Goal: Task Accomplishment & Management: Complete application form

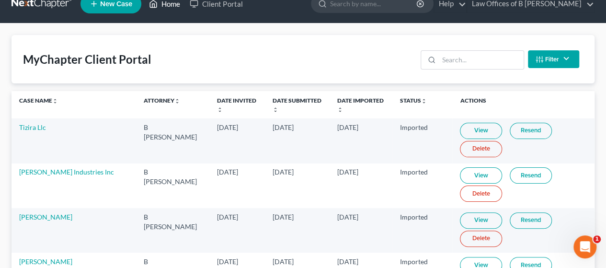
click at [177, 3] on link "Home" at bounding box center [164, 3] width 41 height 17
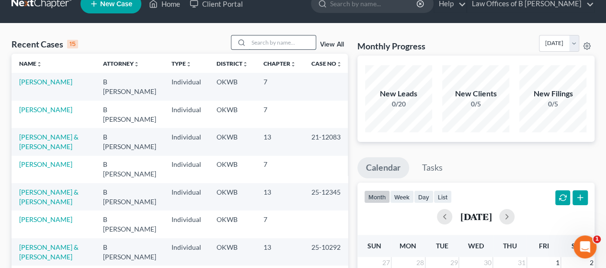
click at [282, 44] on input "search" at bounding box center [282, 42] width 67 height 14
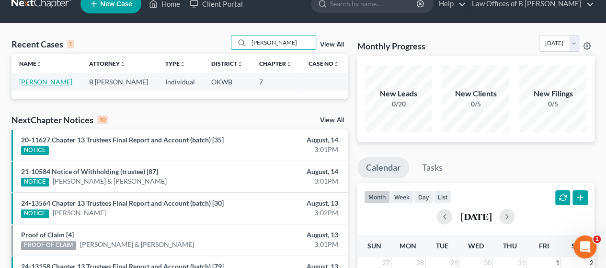
type input "[PERSON_NAME]"
click at [38, 81] on link "[PERSON_NAME]" at bounding box center [45, 82] width 53 height 8
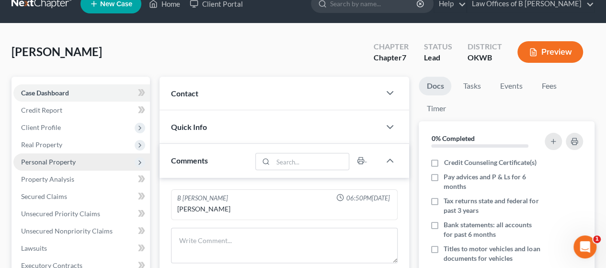
click at [77, 158] on span "Personal Property" at bounding box center [81, 161] width 137 height 17
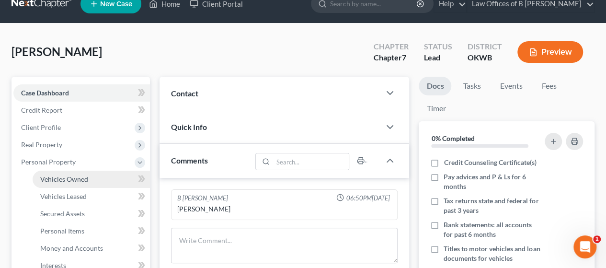
click at [62, 178] on span "Vehicles Owned" at bounding box center [64, 179] width 48 height 8
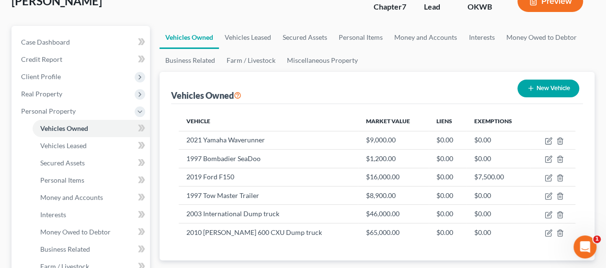
scroll to position [67, 0]
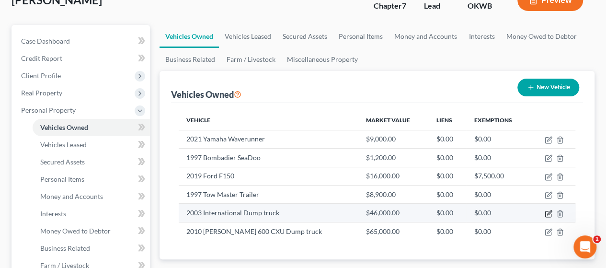
click at [300, 212] on icon "button" at bounding box center [548, 214] width 6 height 6
select select "1"
select select "23"
select select "0"
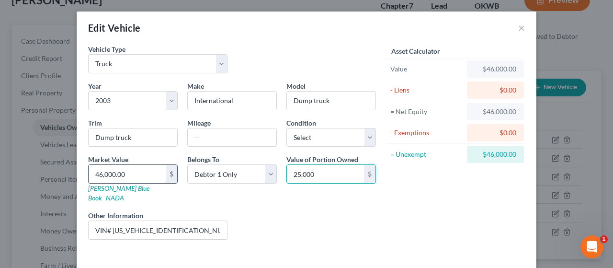
type input "25,000"
type input "2"
type input "2.00"
type input "25"
type input "25.00"
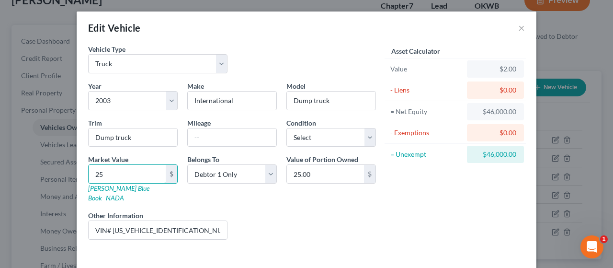
type input "250"
type input "250.00"
type input "2500"
type input "2,500.00"
type input "2,5000"
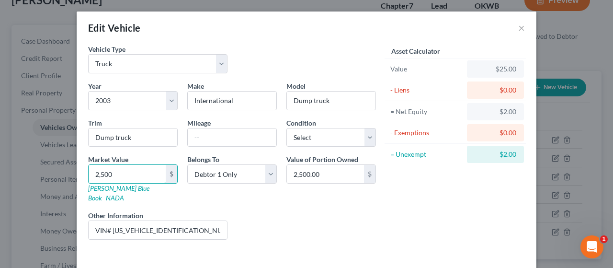
type input "25,000.00"
type input "25,000"
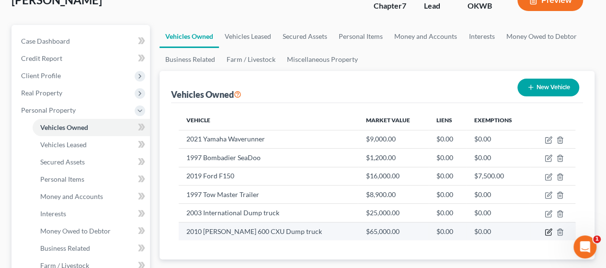
click at [300, 229] on icon "button" at bounding box center [549, 231] width 4 height 4
select select "1"
select select "16"
select select "0"
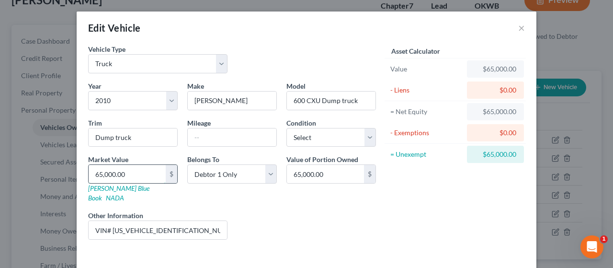
type input "5"
type input "5.00"
type input "50"
type input "50.00"
type input "500"
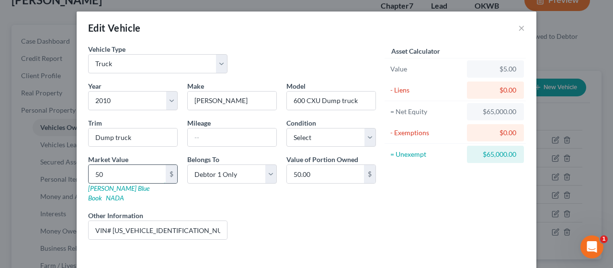
type input "500.00"
type input "5000"
type input "5,000.00"
type input "5,0000"
type input "50,000.00"
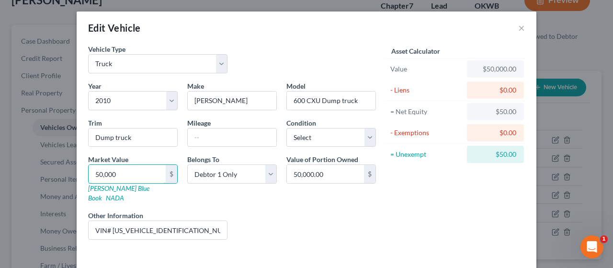
type input "50,000"
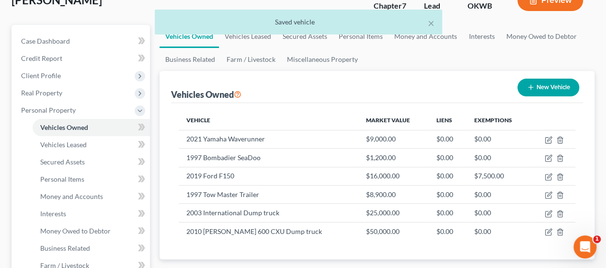
click at [300, 80] on button "New Vehicle" at bounding box center [548, 88] width 62 height 18
select select "0"
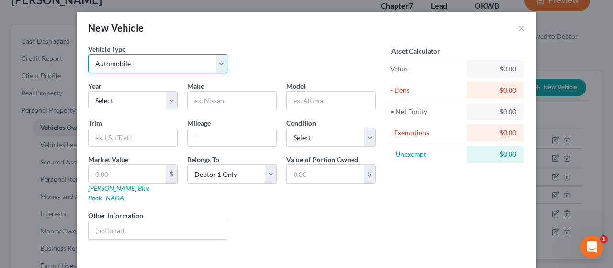
click at [206, 65] on select "Select Automobile Truck Trailer Watercraft Aircraft Motor Home Atv Other Vehicle" at bounding box center [157, 63] width 139 height 19
select select "7"
click at [88, 54] on select "Select Automobile Truck Trailer Watercraft Aircraft Motor Home Atv Other Vehicle" at bounding box center [157, 63] width 139 height 19
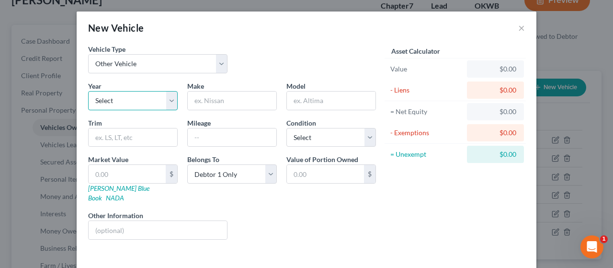
click at [138, 99] on select "Select 2026 2025 2024 2023 2022 2021 2020 2019 2018 2017 2016 2015 2014 2013 20…" at bounding box center [133, 100] width 90 height 19
select select "28"
click at [88, 91] on select "Select 2026 2025 2024 2023 2022 2021 2020 2019 2018 2017 2016 2015 2014 2013 20…" at bounding box center [133, 100] width 90 height 19
click at [204, 100] on input "text" at bounding box center [232, 101] width 89 height 18
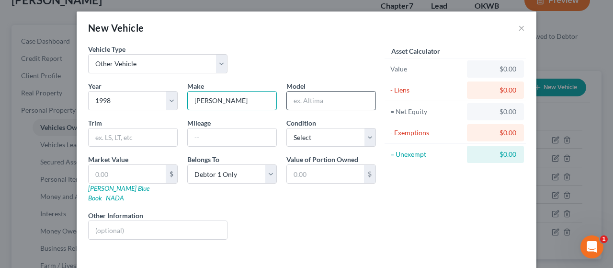
type input "[PERSON_NAME]"
click at [300, 97] on input "text" at bounding box center [331, 101] width 89 height 18
type input "Motor Grader"
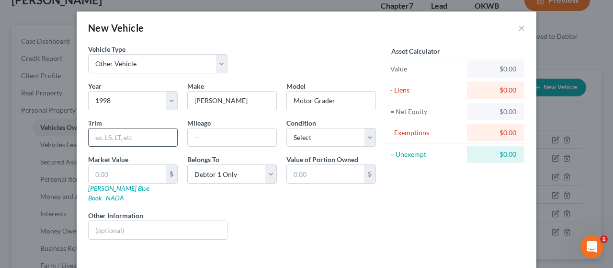
click at [141, 134] on input "text" at bounding box center [133, 137] width 89 height 18
type input "570B"
click at [112, 170] on input "text" at bounding box center [127, 174] width 77 height 18
type input "3"
type input "3.00"
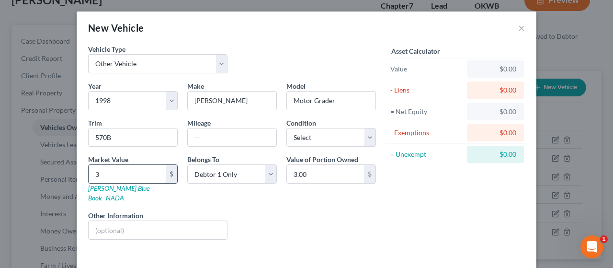
type input "30"
type input "30.00"
type input "300"
type input "300.00"
type input "3000"
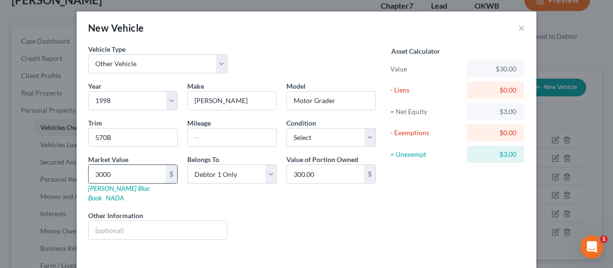
type input "3,000.00"
type input "3,0000"
type input "30,000.00"
type input "30,000"
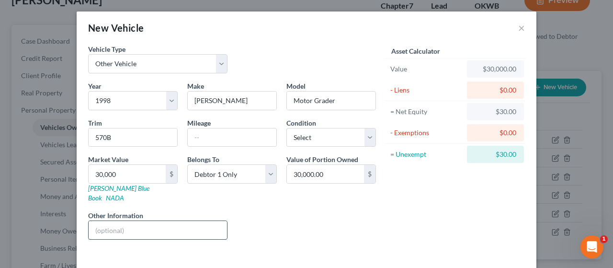
click at [193, 221] on input "text" at bounding box center [158, 230] width 138 height 18
drag, startPoint x: 103, startPoint y: 218, endPoint x: 88, endPoint y: 219, distance: 15.4
click at [89, 221] on input "VIN# 5N" at bounding box center [158, 230] width 138 height 18
drag, startPoint x: 130, startPoint y: 219, endPoint x: 115, endPoint y: 219, distance: 15.3
click at [115, 221] on input "Serial # 5N" at bounding box center [158, 230] width 138 height 18
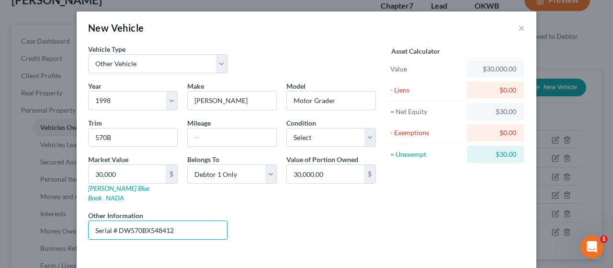
type input "Serial # DW570BX548412"
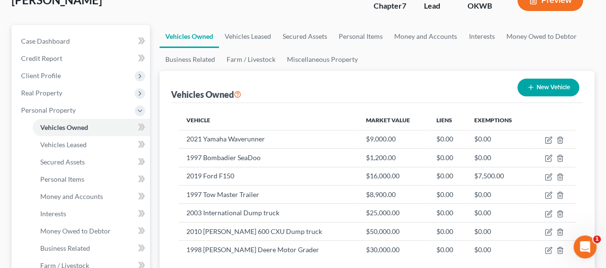
click at [300, 261] on div "Vehicle Market Value Liens Exemptions 2021 Yamaha Waverunner $9,000.00 $0.00 $0…" at bounding box center [377, 190] width 412 height 175
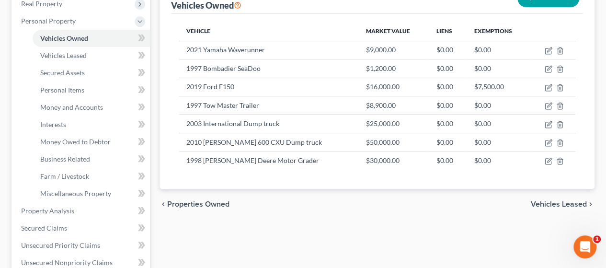
scroll to position [168, 0]
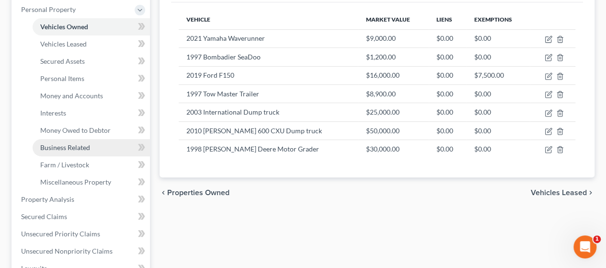
click at [72, 150] on span "Business Related" at bounding box center [65, 147] width 50 height 8
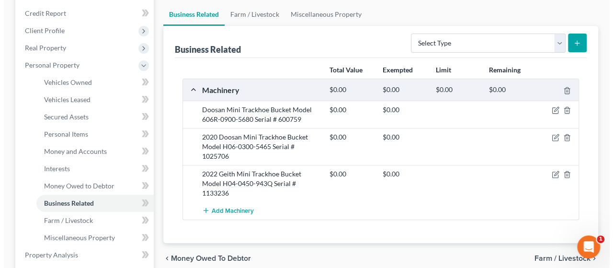
scroll to position [118, 0]
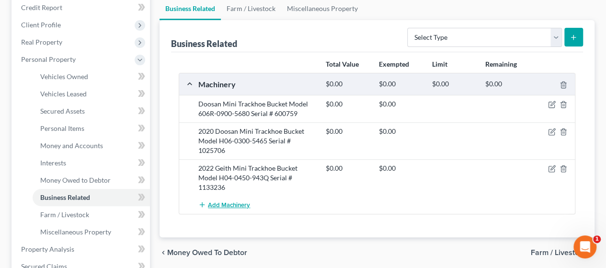
click at [218, 204] on span "Add Machinery" at bounding box center [229, 205] width 42 height 8
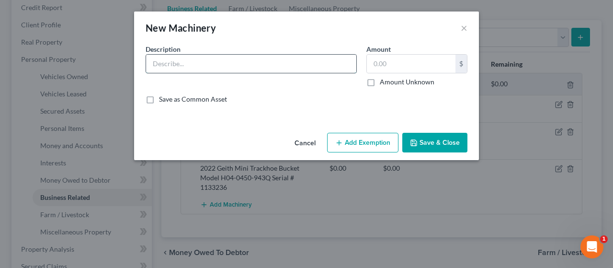
click at [212, 67] on input "text" at bounding box center [251, 64] width 210 height 18
click at [149, 61] on input "North Star Power washer" at bounding box center [251, 64] width 210 height 18
click at [255, 65] on input "2020 North Star Power washer" at bounding box center [251, 64] width 210 height 18
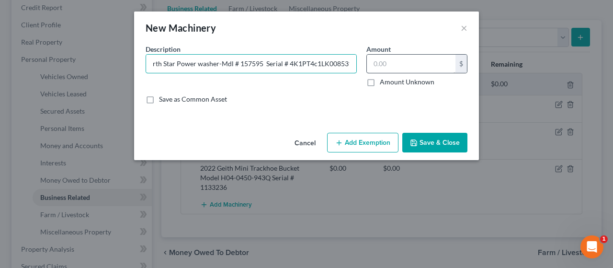
type input "2020 North Star Power washer-Mdl # 157595 Serial # 4K1PT4c1LK008531"
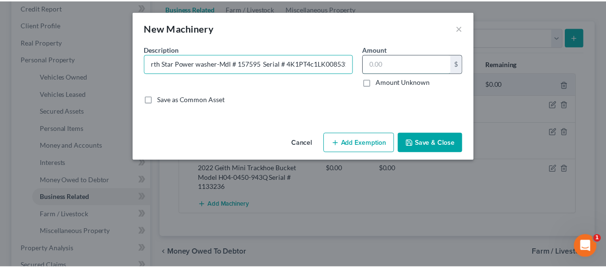
scroll to position [0, 0]
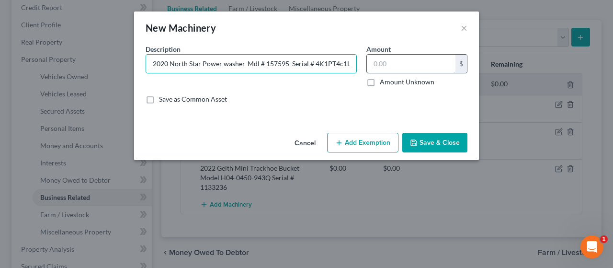
click at [300, 65] on input "text" at bounding box center [411, 64] width 89 height 18
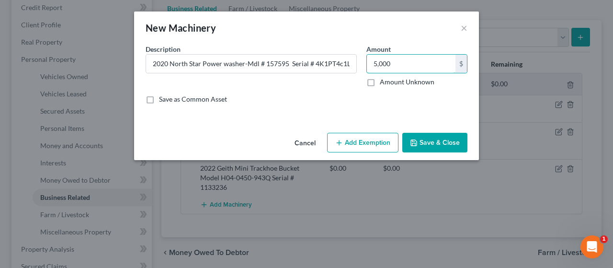
type input "5,000"
click at [300, 143] on button "Save & Close" at bounding box center [434, 143] width 65 height 20
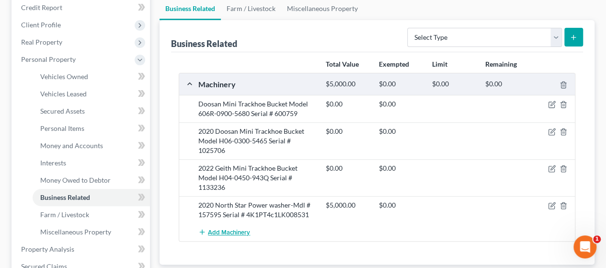
click at [235, 233] on span "Add Machinery" at bounding box center [229, 233] width 42 height 8
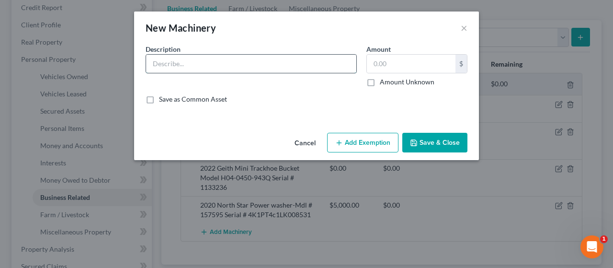
click at [152, 62] on input "text" at bounding box center [251, 64] width 210 height 18
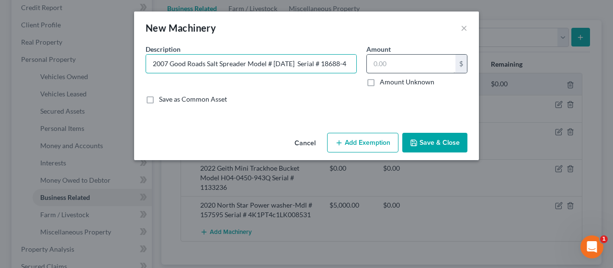
type input "2007 Good Roads Salt Spreader Model # [DATE] Serial # 18688-4"
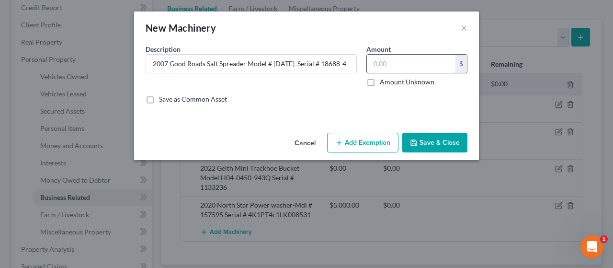
click at [300, 61] on input "text" at bounding box center [411, 64] width 89 height 18
type input "2,000"
click at [300, 138] on button "Save & Close" at bounding box center [434, 143] width 65 height 20
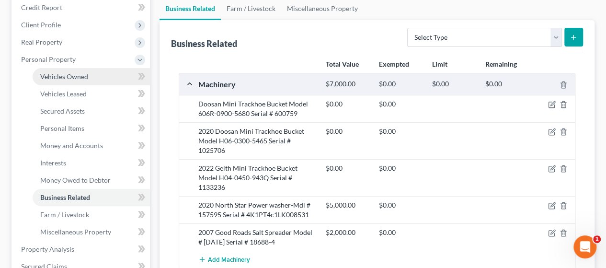
click at [77, 76] on span "Vehicles Owned" at bounding box center [64, 76] width 48 height 8
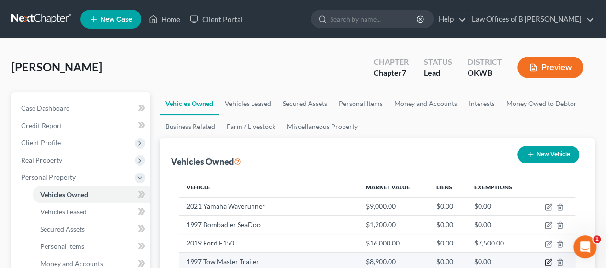
click at [300, 261] on icon "button" at bounding box center [549, 262] width 8 height 8
select select "2"
select select "29"
select select "0"
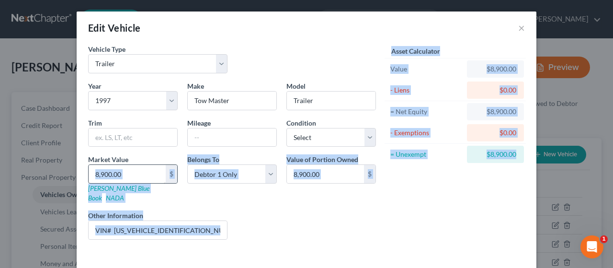
drag, startPoint x: 544, startPoint y: 261, endPoint x: 133, endPoint y: 178, distance: 419.4
click at [133, 178] on div "Edit Vehicle × Vehicle Type Select Automobile Truck Trailer Watercraft Aircraft…" at bounding box center [306, 134] width 613 height 268
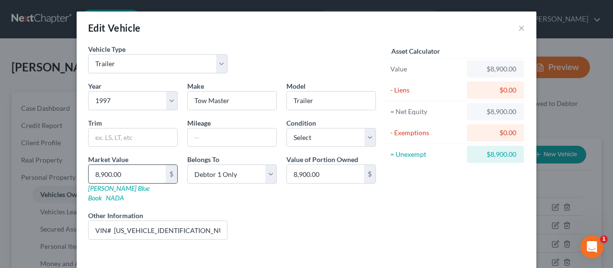
click at [133, 178] on input "8,900.00" at bounding box center [127, 174] width 77 height 18
type input "5"
type input "5.00"
type input "50"
type input "50.00"
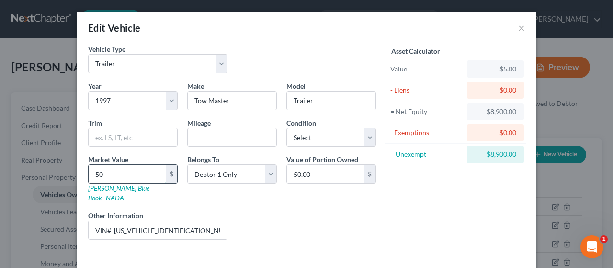
type input "500"
type input "500.00"
type input "5000"
type input "5,000.00"
type input "5,000"
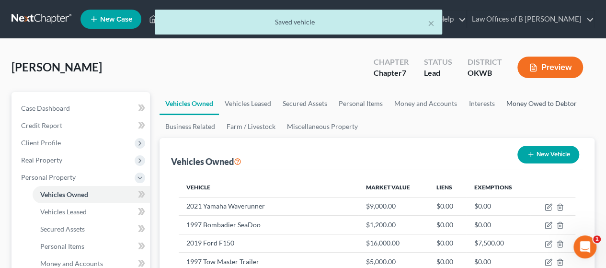
click at [300, 103] on link "Money Owed to Debtor" at bounding box center [541, 103] width 82 height 23
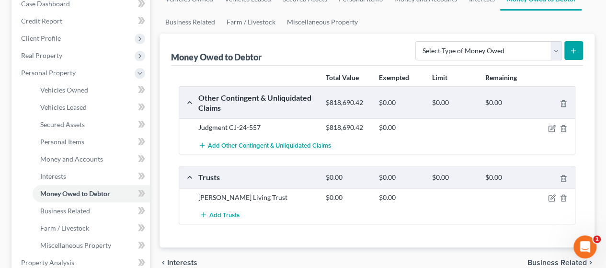
scroll to position [104, 0]
click at [281, 147] on span "Add Other Contingent & Unliquidated Claims" at bounding box center [269, 146] width 123 height 8
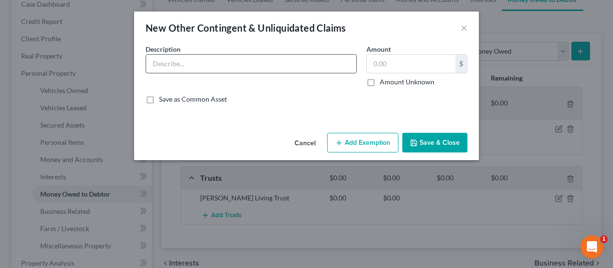
click at [300, 67] on input "text" at bounding box center [251, 64] width 210 height 18
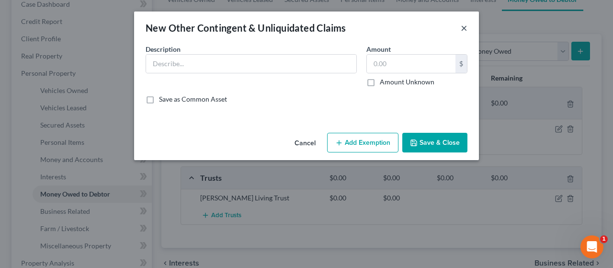
click at [300, 26] on button "×" at bounding box center [464, 27] width 7 height 11
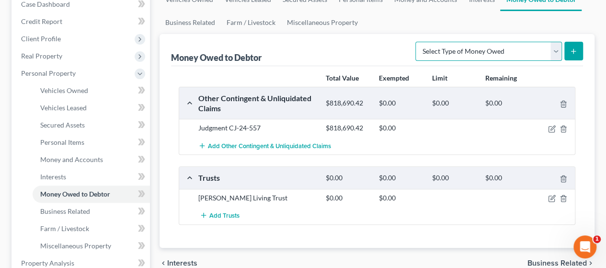
click at [300, 48] on select "Select Type of Money Owed Accounts Receivable Alimony Child Support Claims Agai…" at bounding box center [488, 51] width 147 height 19
select select "claims_against_third_parties"
click at [300, 42] on select "Select Type of Money Owed Accounts Receivable Alimony Child Support Claims Agai…" at bounding box center [488, 51] width 147 height 19
click at [300, 50] on icon "submit" at bounding box center [574, 51] width 8 height 8
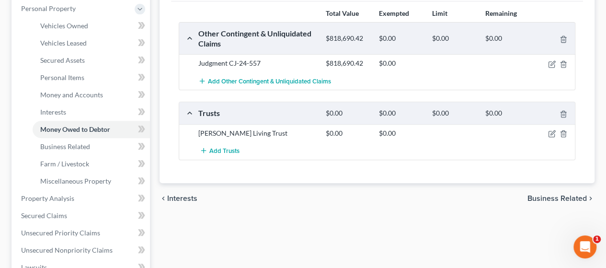
scroll to position [179, 0]
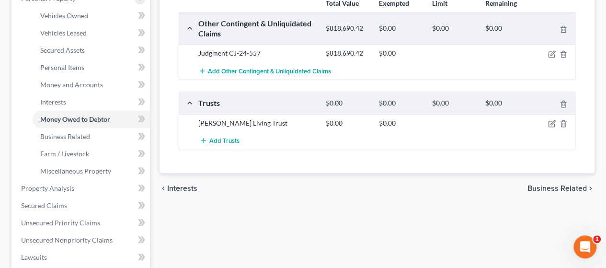
click at [300, 186] on span "Business Related" at bounding box center [557, 188] width 59 height 8
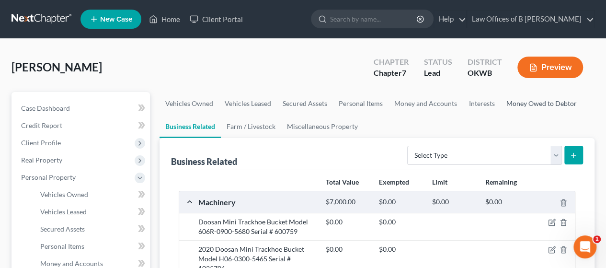
click at [300, 107] on link "Money Owed to Debtor" at bounding box center [541, 103] width 82 height 23
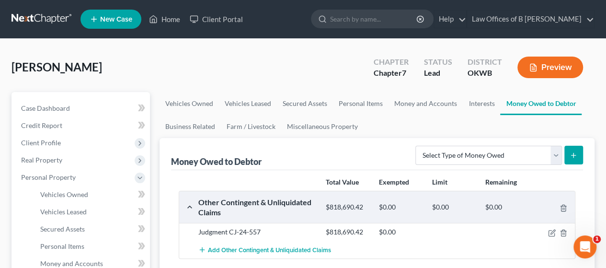
click at [300, 151] on icon "submit" at bounding box center [574, 155] width 8 height 8
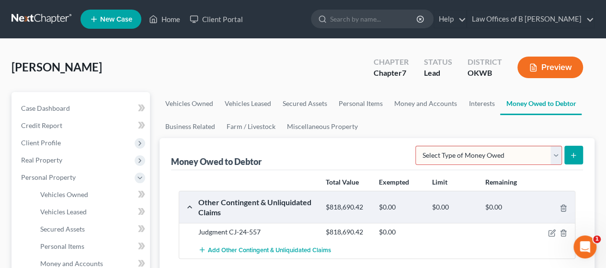
click at [300, 153] on select "Select Type of Money Owed Accounts Receivable Alimony Child Support Claims Agai…" at bounding box center [488, 155] width 147 height 19
select select "claims_against_third_parties"
click at [300, 146] on select "Select Type of Money Owed Accounts Receivable Alimony Child Support Claims Agai…" at bounding box center [488, 155] width 147 height 19
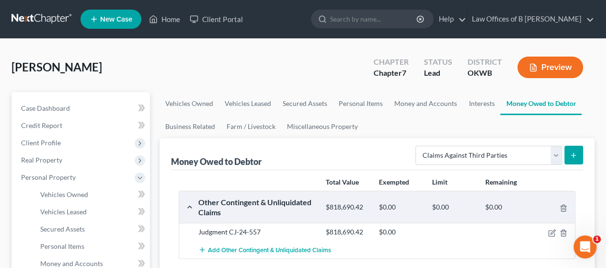
click at [300, 160] on button "submit" at bounding box center [573, 155] width 19 height 19
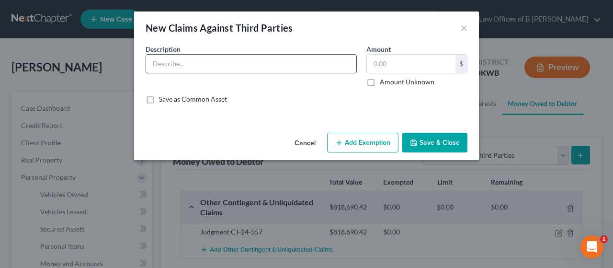
click at [197, 67] on input "text" at bounding box center [251, 64] width 210 height 18
click at [195, 65] on input "text" at bounding box center [251, 64] width 210 height 18
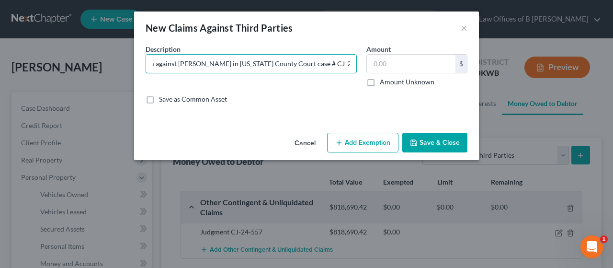
type input "Third party claim against [PERSON_NAME] in [US_STATE] County Court case # CJ-24…"
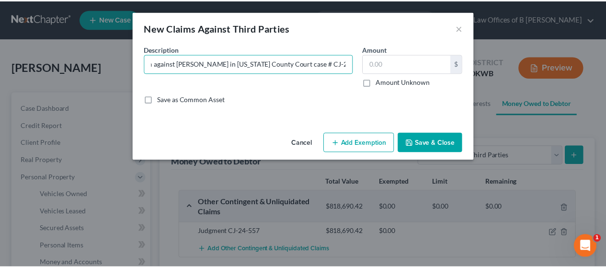
scroll to position [0, 0]
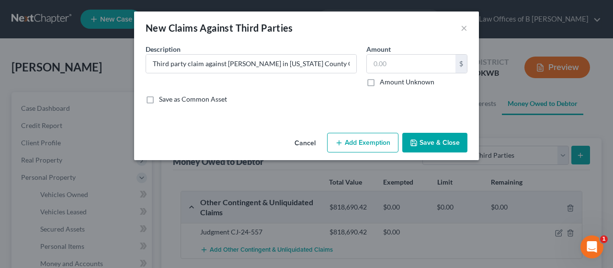
click at [300, 81] on label "Amount Unknown" at bounding box center [407, 82] width 55 height 10
click at [300, 81] on input "Amount Unknown" at bounding box center [387, 80] width 6 height 6
checkbox input "true"
type input "0.00"
click at [300, 144] on button "Save & Close" at bounding box center [434, 143] width 65 height 20
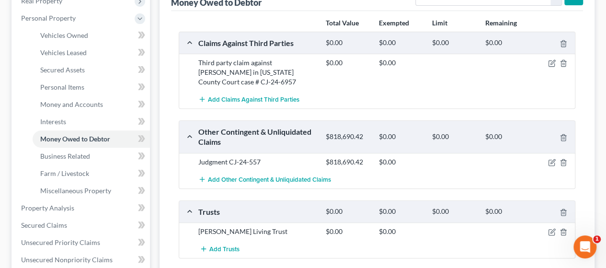
scroll to position [171, 0]
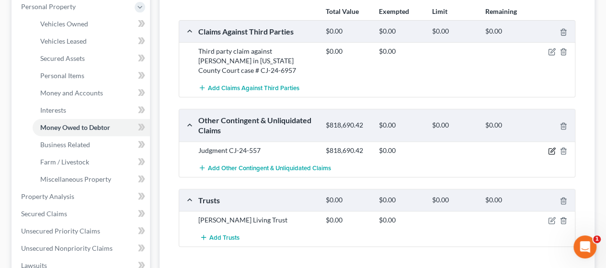
click at [300, 149] on icon "button" at bounding box center [552, 152] width 6 height 6
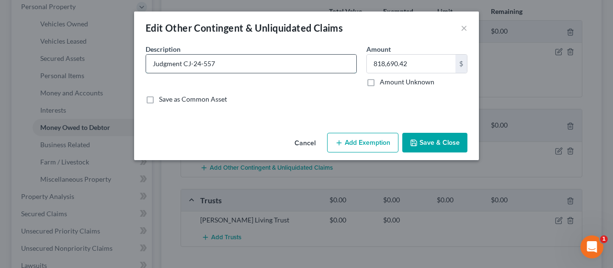
click at [225, 65] on input "Judgment CJ-24-557" at bounding box center [251, 64] width 210 height 18
click at [151, 63] on input "Judgment CJ-24-557 against [PERSON_NAME]" at bounding box center [251, 64] width 210 height 18
type input "Clevelan County Judgment CJ-24-557 against [PERSON_NAME]"
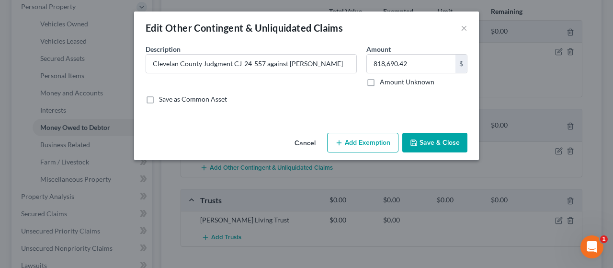
click at [300, 139] on button "Save & Close" at bounding box center [434, 143] width 65 height 20
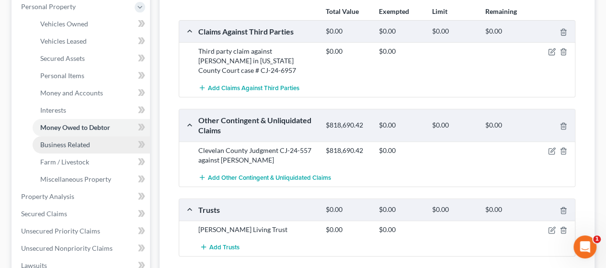
click at [74, 143] on span "Business Related" at bounding box center [65, 144] width 50 height 8
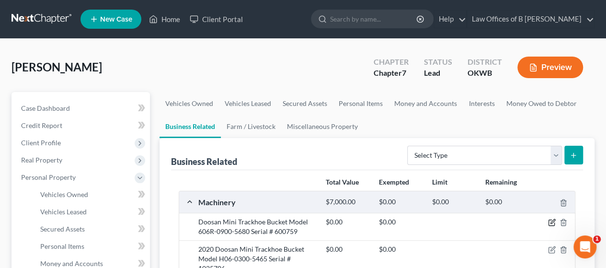
click at [300, 222] on icon "button" at bounding box center [553, 221] width 4 height 4
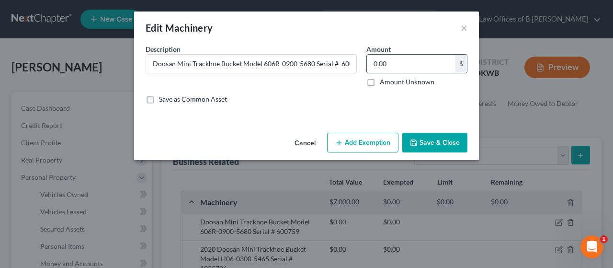
click at [300, 59] on input "0.00" at bounding box center [411, 64] width 89 height 18
type input "400"
click at [300, 138] on button "Save & Close" at bounding box center [434, 143] width 65 height 20
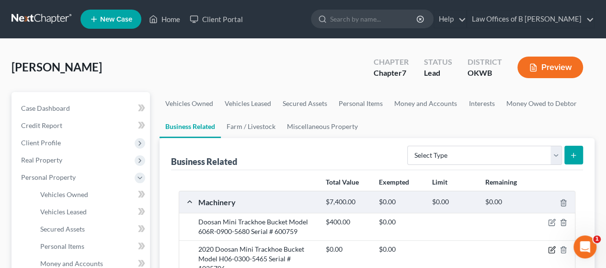
click at [300, 248] on icon "button" at bounding box center [552, 250] width 8 height 8
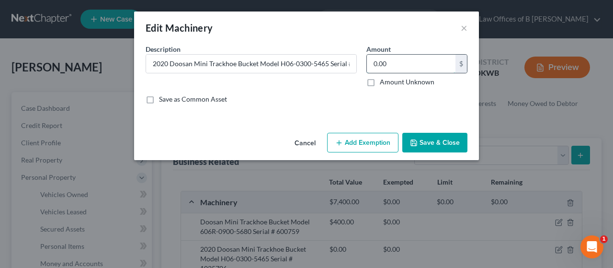
click at [300, 60] on input "0.00" at bounding box center [411, 64] width 89 height 18
type input "400"
click at [300, 147] on button "Save & Close" at bounding box center [434, 143] width 65 height 20
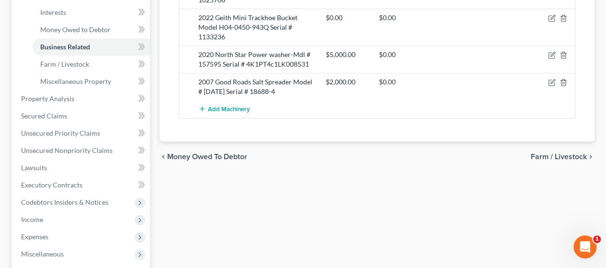
scroll to position [283, 0]
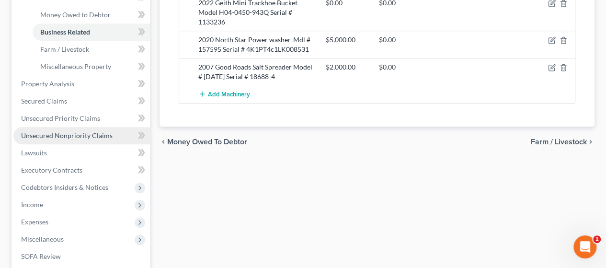
click at [56, 132] on span "Unsecured Nonpriority Claims" at bounding box center [67, 135] width 92 height 8
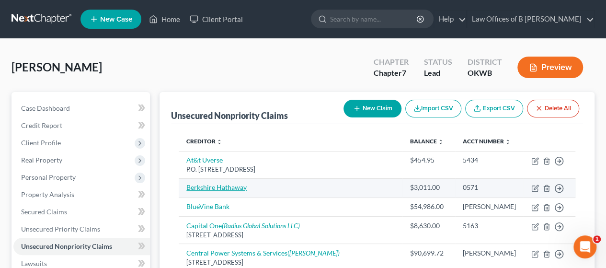
click at [209, 191] on link "Berkshire Hathaway" at bounding box center [216, 187] width 60 height 8
select select "0"
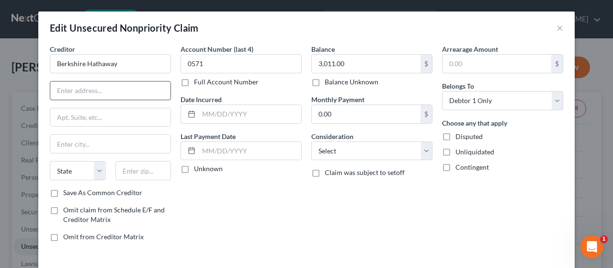
click at [125, 88] on input "text" at bounding box center [110, 90] width 120 height 18
type input "[STREET_ADDRESS][PERSON_NAME]"
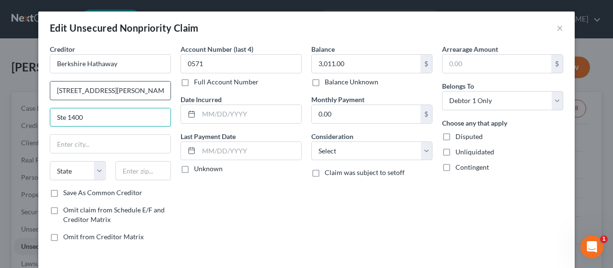
type input "Ste 1400"
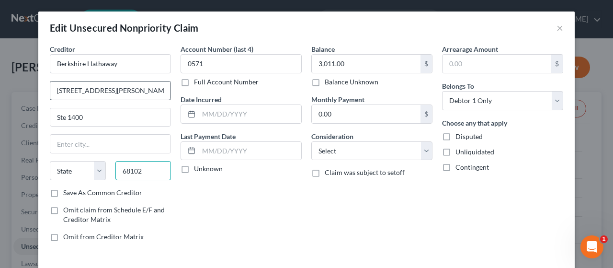
type input "68102"
type input "[GEOGRAPHIC_DATA]"
select select "30"
click at [63, 190] on label "Save As Common Creditor" at bounding box center [102, 193] width 79 height 10
click at [67, 190] on input "Save As Common Creditor" at bounding box center [70, 191] width 6 height 6
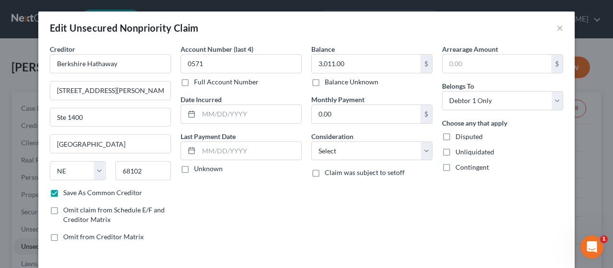
scroll to position [67, 0]
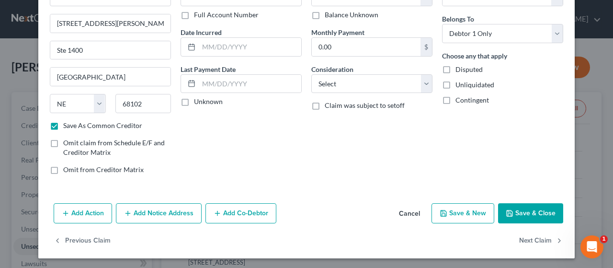
click at [300, 210] on button "Save & Close" at bounding box center [530, 213] width 65 height 20
checkbox input "false"
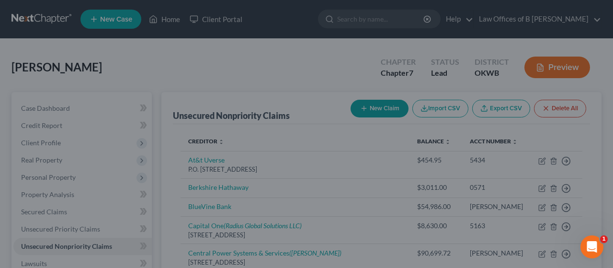
type input "0"
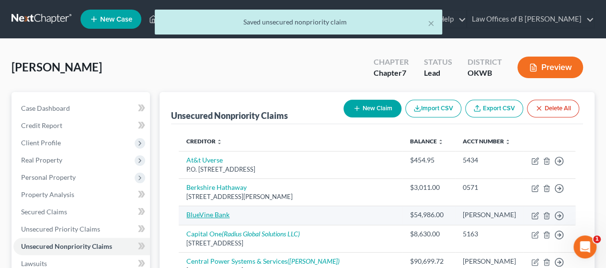
click at [213, 218] on link "BlueVine Bank" at bounding box center [207, 214] width 43 height 8
select select "14"
select select "0"
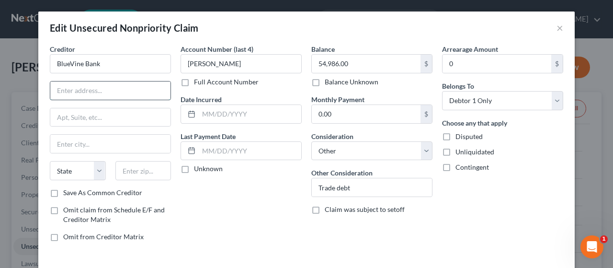
click at [106, 87] on input "text" at bounding box center [110, 90] width 120 height 18
type input "[STREET_ADDRESS][PERSON_NAME]"
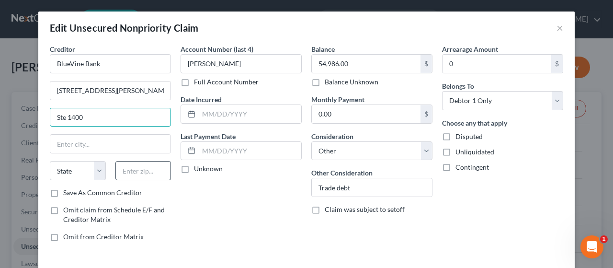
type input "Ste 1400"
click at [157, 172] on input "text" at bounding box center [143, 170] width 56 height 19
type input "07302"
type input "[GEOGRAPHIC_DATA]"
select select "33"
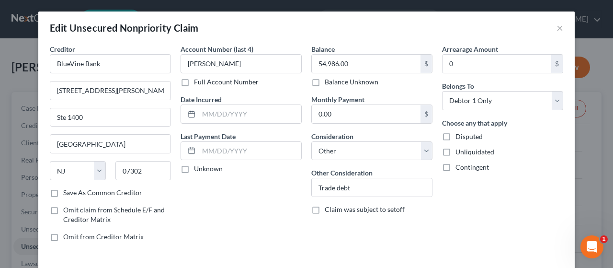
click at [63, 190] on label "Save As Common Creditor" at bounding box center [102, 193] width 79 height 10
click at [67, 190] on input "Save As Common Creditor" at bounding box center [70, 191] width 6 height 6
click at [300, 228] on div "Arrearage Amount 0 $ Belongs To * Select Debtor 1 Only Debtor 2 Only Debtor 1 A…" at bounding box center [502, 146] width 131 height 205
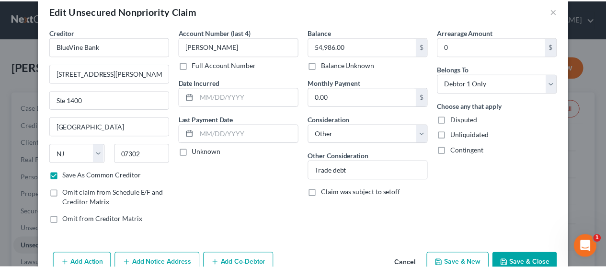
scroll to position [19, 0]
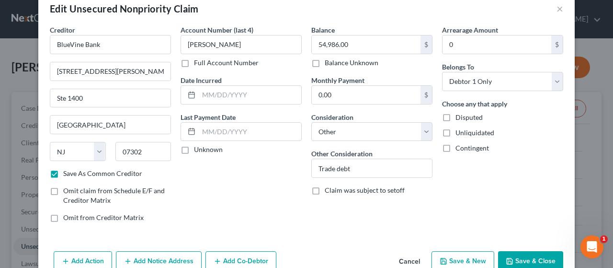
click at [300, 256] on button "Save & Close" at bounding box center [530, 261] width 65 height 20
checkbox input "false"
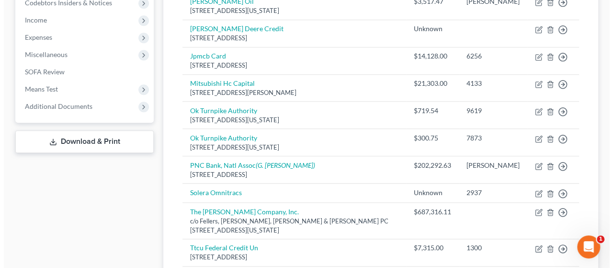
scroll to position [299, 0]
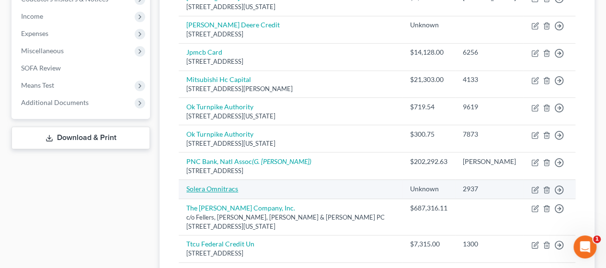
click at [207, 193] on link "Solera Omnitracs" at bounding box center [212, 188] width 52 height 8
select select "0"
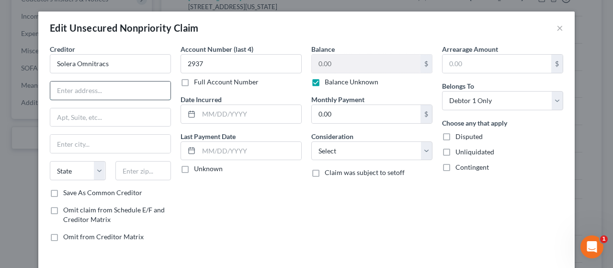
click at [90, 92] on input "text" at bounding box center [110, 90] width 120 height 18
type input "[STREET_ADDRESS]"
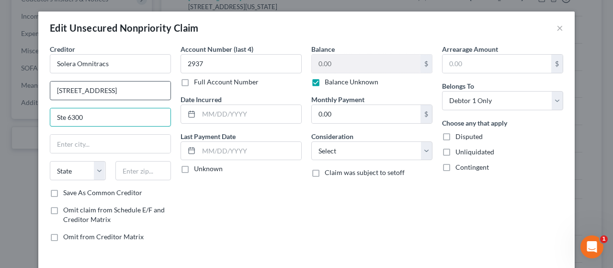
type input "Ste 6300"
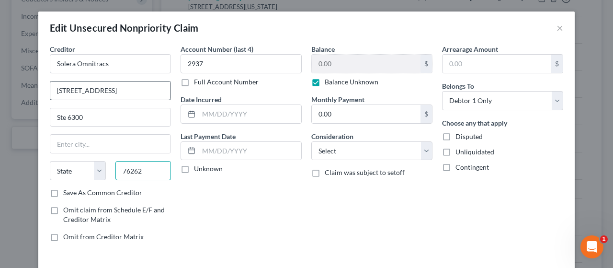
type input "76262"
type input "Roanoke"
select select "45"
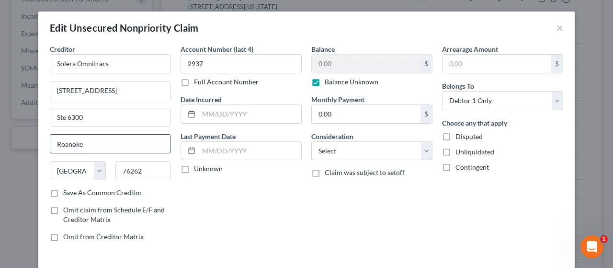
click at [81, 142] on input "Roanoke" at bounding box center [110, 144] width 120 height 18
drag, startPoint x: 81, startPoint y: 142, endPoint x: 29, endPoint y: 149, distance: 53.2
click at [29, 149] on div "Edit Unsecured Nonpriority Claim × Creditor * Solera Omnitracs [STREET_ADDRESS]…" at bounding box center [306, 134] width 613 height 268
type input "Westlake"
click at [63, 191] on label "Save As Common Creditor" at bounding box center [102, 193] width 79 height 10
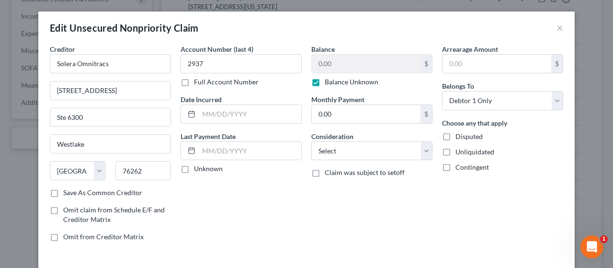
click at [67, 191] on input "Save As Common Creditor" at bounding box center [70, 191] width 6 height 6
checkbox input "true"
click at [300, 256] on div "Creditor * Solera Omnitracs [STREET_ADDRESS] [US_STATE][GEOGRAPHIC_DATA] AZ CA …" at bounding box center [306, 155] width 537 height 222
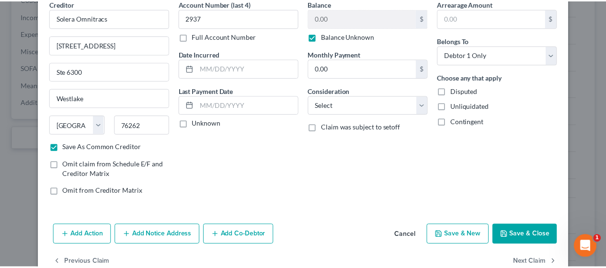
scroll to position [57, 0]
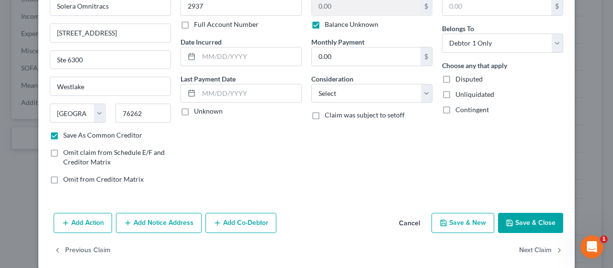
click at [300, 229] on button "Save & Close" at bounding box center [530, 223] width 65 height 20
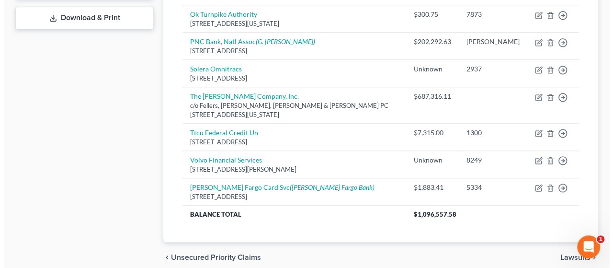
scroll to position [422, 0]
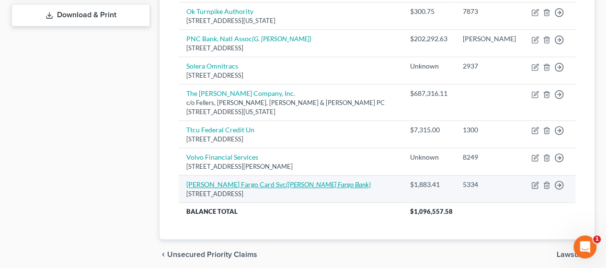
click at [221, 188] on link "[PERSON_NAME] Fargo Card Svc ([PERSON_NAME] Fargo Bank)" at bounding box center [278, 184] width 184 height 8
select select "16"
select select "2"
select select "0"
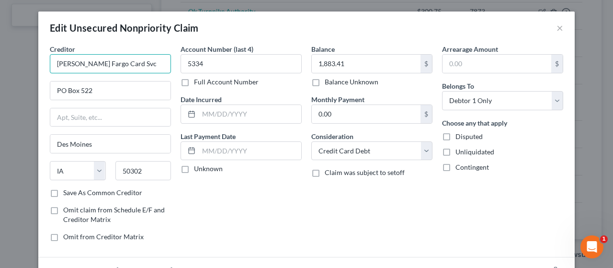
click at [118, 60] on input "[PERSON_NAME] Fargo Card Svc" at bounding box center [110, 63] width 121 height 19
click at [104, 65] on input "[PERSON_NAME] Fargo Card Svc" at bounding box center [110, 63] width 121 height 19
click at [150, 65] on input "[PERSON_NAME] Fargo Vendor Financial Svc" at bounding box center [110, 63] width 121 height 19
type input "[PERSON_NAME] Fargo Vendor Financial Svcs"
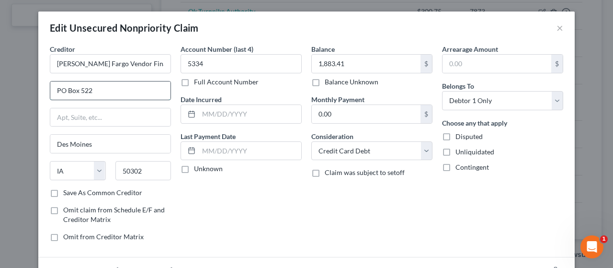
click at [97, 89] on input "PO Box 522" at bounding box center [110, 90] width 120 height 18
drag, startPoint x: 97, startPoint y: 89, endPoint x: 8, endPoint y: 98, distance: 89.1
click at [8, 98] on div "Edit Unsecured Nonpriority Claim × Creditor * [PERSON_NAME] Fargo Vendor Financ…" at bounding box center [306, 134] width 613 height 268
click at [121, 90] on input "PO Box 522" at bounding box center [110, 90] width 120 height 18
drag, startPoint x: 77, startPoint y: 90, endPoint x: 97, endPoint y: 91, distance: 20.1
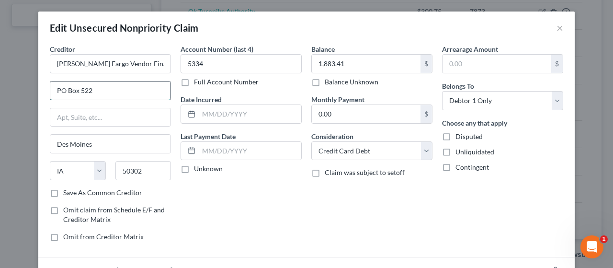
click at [97, 91] on input "PO Box 522" at bounding box center [110, 90] width 120 height 18
type input "PO Box 105743"
click at [142, 167] on input "50302" at bounding box center [143, 170] width 56 height 19
drag, startPoint x: 142, startPoint y: 167, endPoint x: 73, endPoint y: 174, distance: 68.9
click at [73, 174] on div "State [US_STATE] AK AR AZ CA CO CT DE DC [GEOGRAPHIC_DATA] [GEOGRAPHIC_DATA] GU…" at bounding box center [110, 174] width 131 height 27
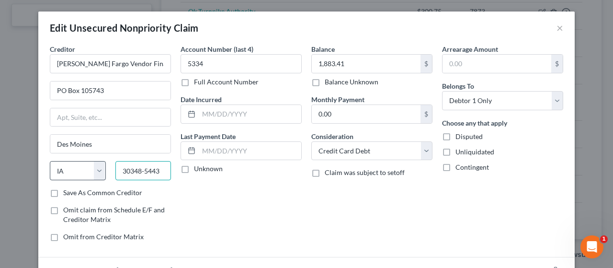
type input "30348-5443"
click at [63, 188] on label "Save As Common Creditor" at bounding box center [102, 193] width 79 height 10
click at [67, 188] on input "Save As Common Creditor" at bounding box center [70, 191] width 6 height 6
checkbox input "true"
click at [253, 230] on div "Account Number (last 4) 5334 Full Account Number Date Incurred Last Payment Dat…" at bounding box center [241, 146] width 131 height 205
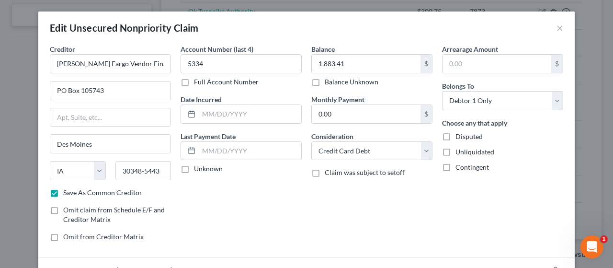
click at [253, 230] on div "Account Number (last 4) 5334 Full Account Number Date Incurred Last Payment Dat…" at bounding box center [241, 146] width 131 height 205
click at [151, 144] on input "Des Moines" at bounding box center [110, 144] width 120 height 18
drag, startPoint x: 136, startPoint y: 168, endPoint x: 198, endPoint y: 181, distance: 63.6
click at [198, 181] on div "Creditor * [PERSON_NAME] Fargo Vendor Financial Svcs PO Box 105743 [GEOGRAPHIC_…" at bounding box center [306, 146] width 523 height 205
type input "30348"
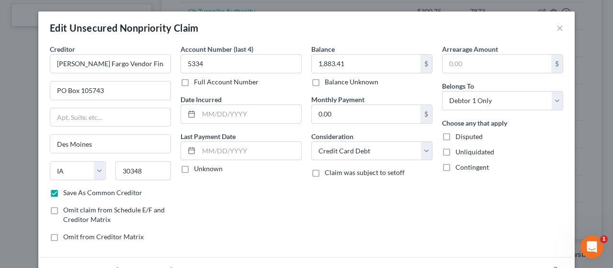
type input "[GEOGRAPHIC_DATA]"
select select "10"
click at [198, 181] on div "Account Number (last 4) 5334 Full Account Number Date Incurred Last Payment Dat…" at bounding box center [241, 146] width 131 height 205
click at [151, 164] on input "30348" at bounding box center [143, 170] width 56 height 19
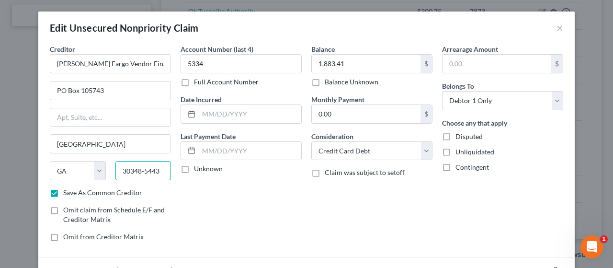
type input "30348-5443"
click at [195, 209] on div "Account Number (last 4) 5334 Full Account Number Date Incurred Last Payment Dat…" at bounding box center [241, 146] width 131 height 205
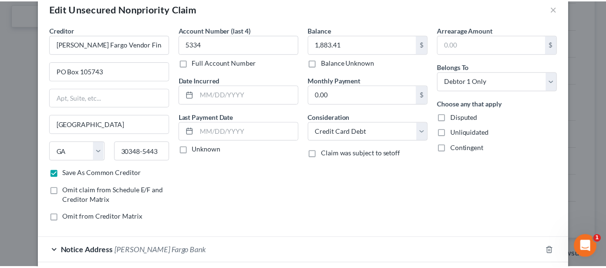
scroll to position [93, 0]
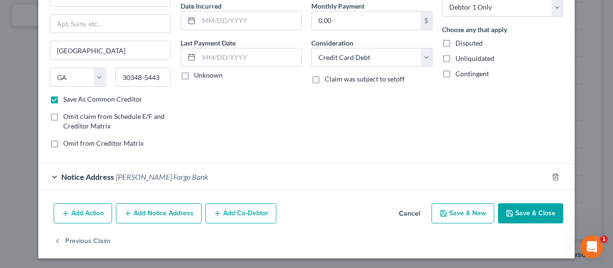
click at [300, 211] on button "Save & Close" at bounding box center [530, 213] width 65 height 20
checkbox input "false"
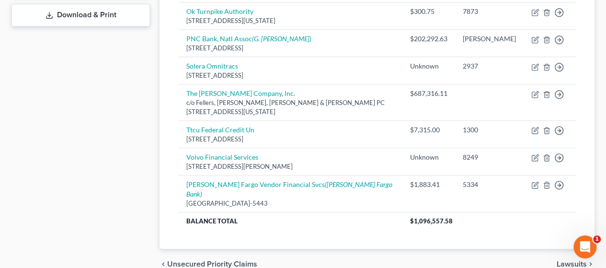
click at [300, 260] on span "Lawsuits" at bounding box center [572, 264] width 30 height 8
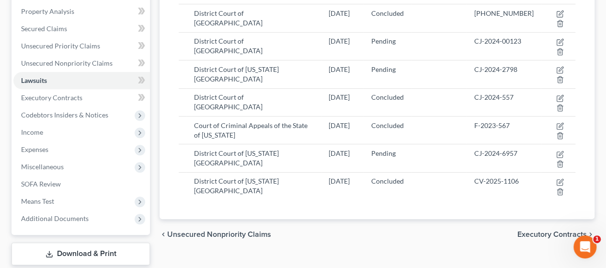
scroll to position [215, 0]
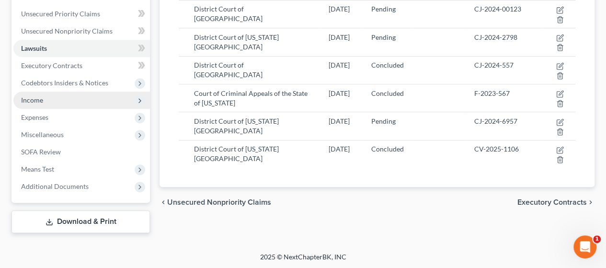
click at [37, 97] on span "Income" at bounding box center [32, 100] width 22 height 8
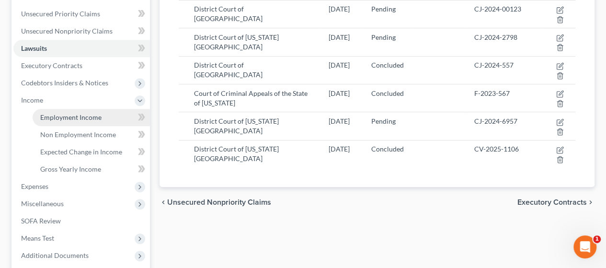
click at [84, 112] on link "Employment Income" at bounding box center [91, 117] width 117 height 17
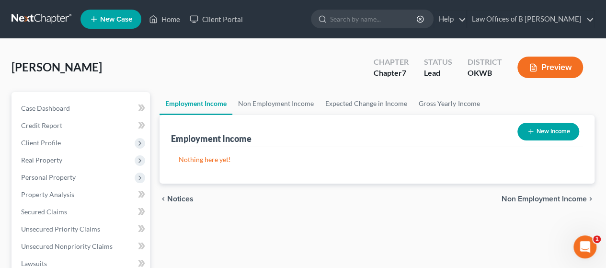
click at [300, 132] on button "New Income" at bounding box center [548, 132] width 62 height 18
select select "0"
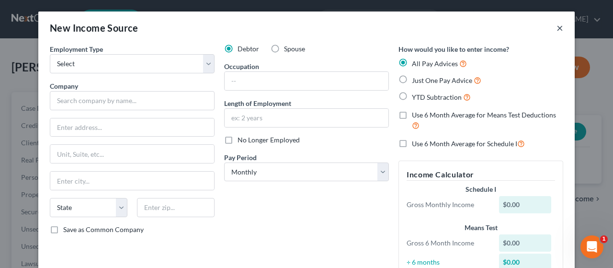
click at [300, 26] on button "×" at bounding box center [560, 27] width 7 height 11
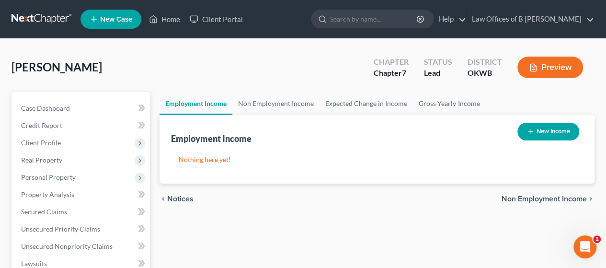
click at [300, 199] on span "Non Employment Income" at bounding box center [544, 199] width 85 height 8
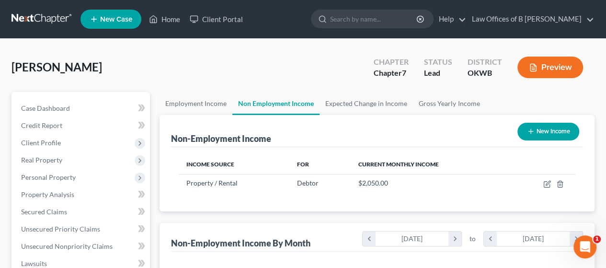
scroll to position [234, 0]
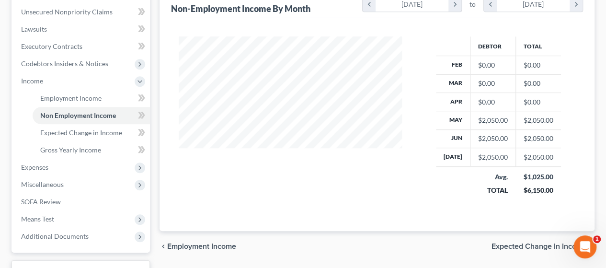
click at [300, 244] on span "Expected Change in Income" at bounding box center [539, 246] width 95 height 8
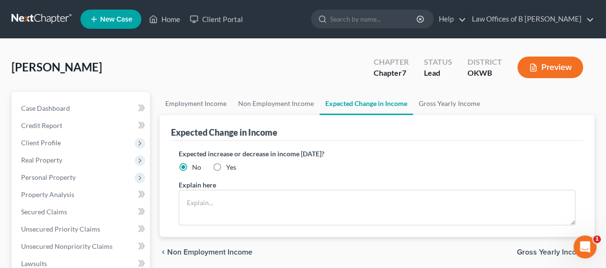
click at [300, 249] on span "Gross Yearly Income" at bounding box center [552, 252] width 70 height 8
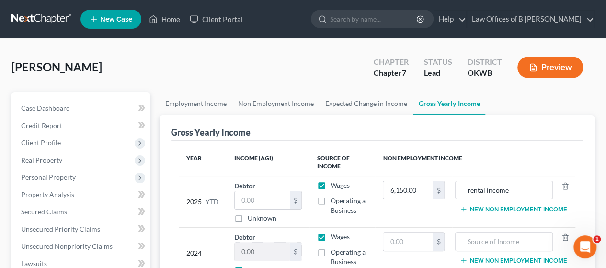
scroll to position [234, 0]
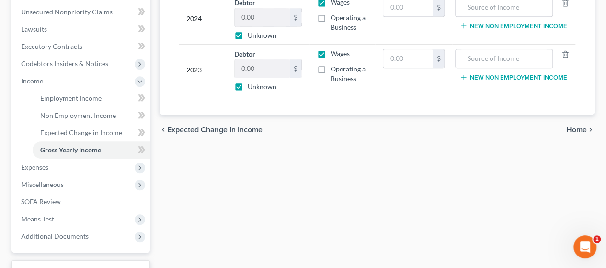
click at [248, 83] on label "Unknown" at bounding box center [262, 87] width 29 height 10
click at [252, 83] on input "Unknown" at bounding box center [255, 85] width 6 height 6
checkbox input "false"
click at [257, 69] on input "0.00" at bounding box center [262, 68] width 55 height 18
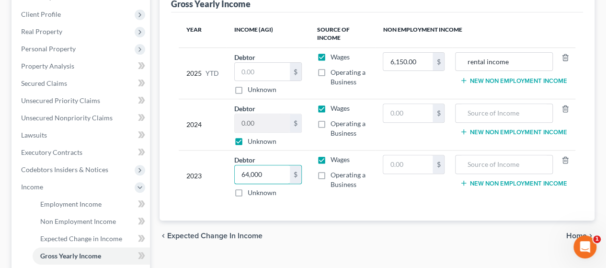
scroll to position [135, 0]
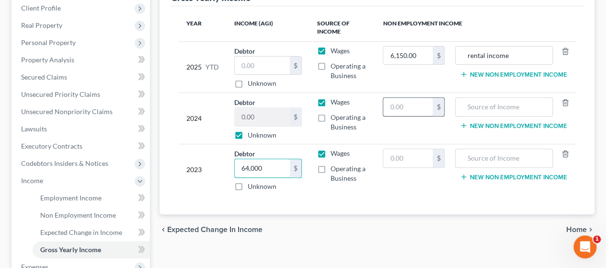
type input "64,000"
click at [300, 109] on input "text" at bounding box center [407, 107] width 49 height 18
type input "3,500"
click at [300, 107] on input "text" at bounding box center [503, 107] width 87 height 18
type input "RV rental income"
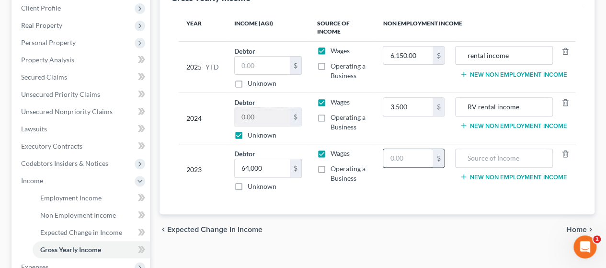
click at [300, 155] on input "text" at bounding box center [407, 158] width 49 height 18
type input "7,000"
click at [300, 158] on input "text" at bounding box center [503, 158] width 87 height 18
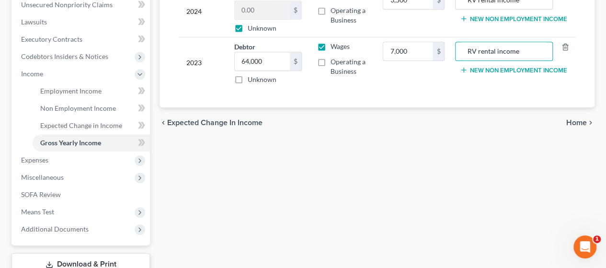
scroll to position [248, 0]
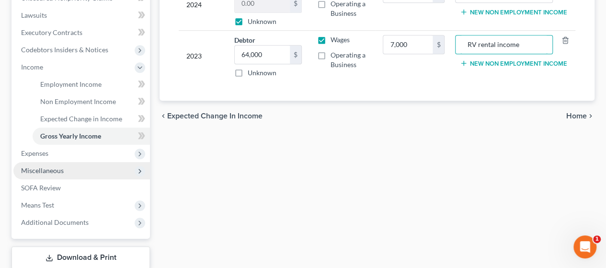
type input "RV rental income"
click at [50, 168] on span "Miscellaneous" at bounding box center [42, 170] width 43 height 8
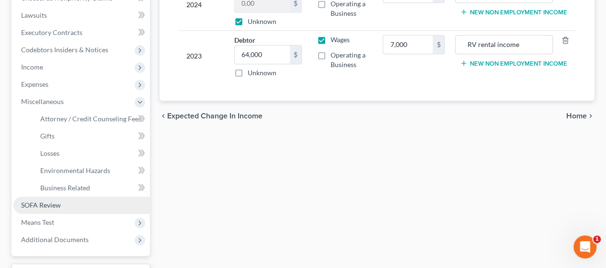
click at [63, 202] on link "SOFA Review" at bounding box center [81, 204] width 137 height 17
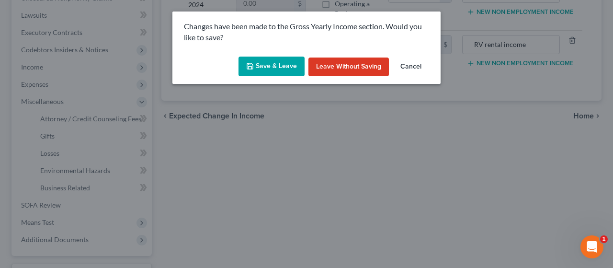
click at [260, 69] on button "Save & Leave" at bounding box center [272, 67] width 66 height 20
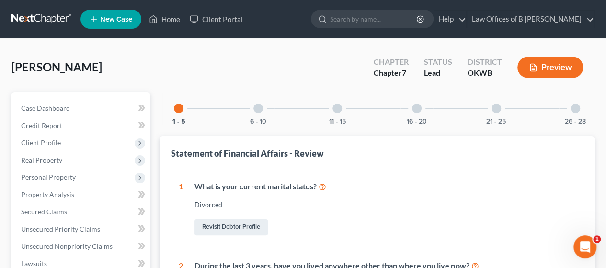
click at [300, 107] on div at bounding box center [497, 108] width 10 height 10
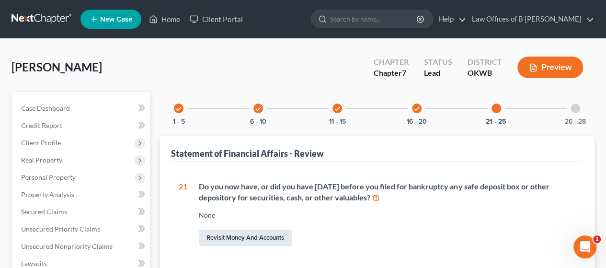
click at [243, 237] on link "Revisit Money and Accounts" at bounding box center [245, 238] width 93 height 16
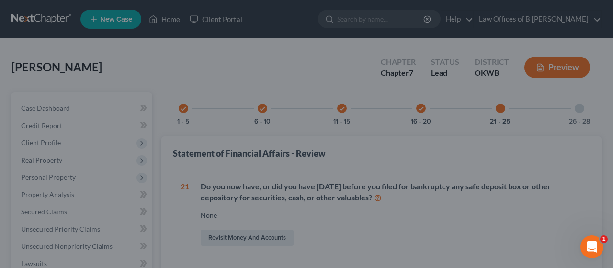
click at [259, 238] on div at bounding box center [306, 134] width 613 height 268
click at [263, 66] on div at bounding box center [306, 134] width 613 height 268
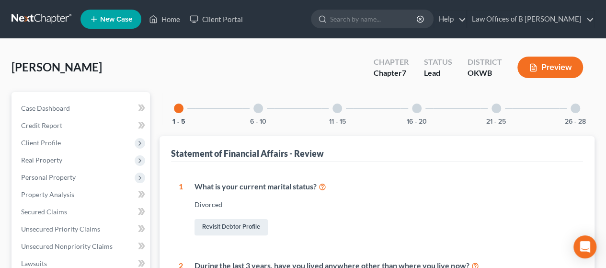
click at [497, 106] on div at bounding box center [497, 108] width 10 height 10
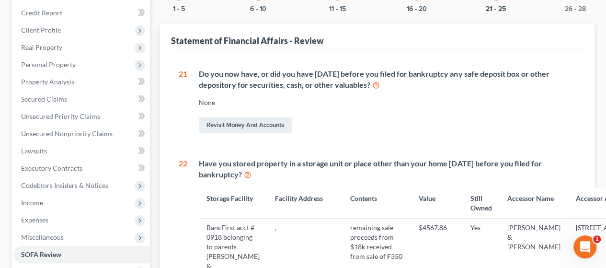
scroll to position [120, 0]
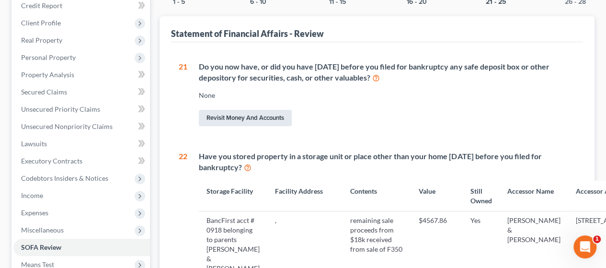
click at [216, 115] on link "Revisit Money and Accounts" at bounding box center [245, 118] width 93 height 16
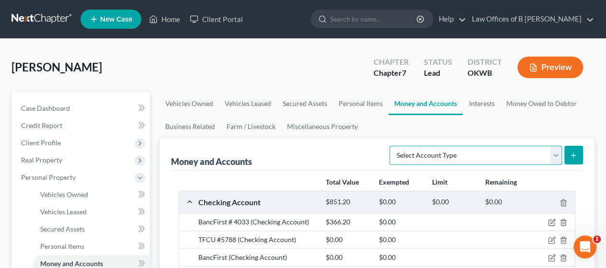
click at [555, 153] on select "Select Account Type Brokerage Cash on Hand Certificates of Deposit Checking Acc…" at bounding box center [476, 155] width 172 height 19
select select "safe_deposit_box"
click at [392, 146] on select "Select Account Type Brokerage Cash on Hand Certificates of Deposit Checking Acc…" at bounding box center [476, 155] width 172 height 19
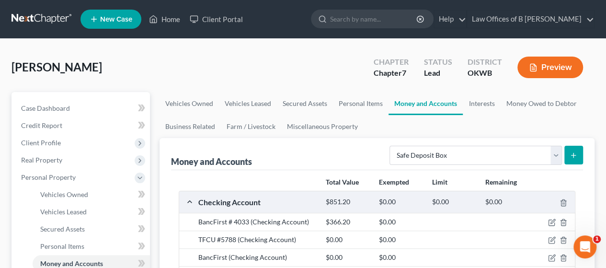
click at [573, 157] on icon "submit" at bounding box center [574, 155] width 8 height 8
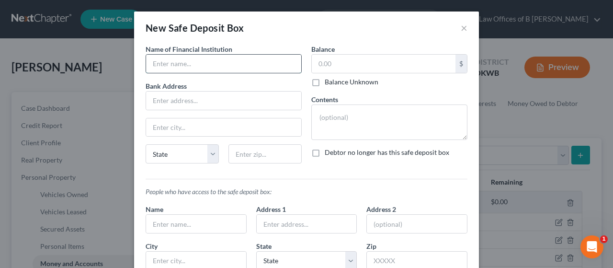
click at [181, 64] on input "text" at bounding box center [223, 64] width 155 height 18
type input "BancFirst"
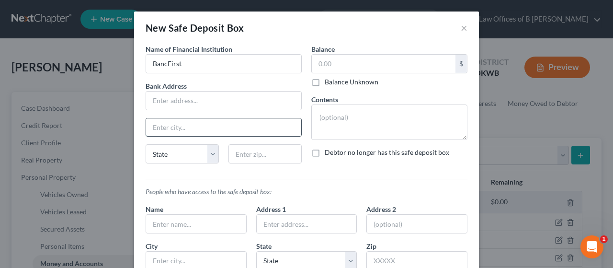
click at [177, 124] on input "text" at bounding box center [223, 127] width 155 height 18
type input "m"
click at [250, 150] on input "text" at bounding box center [265, 153] width 73 height 19
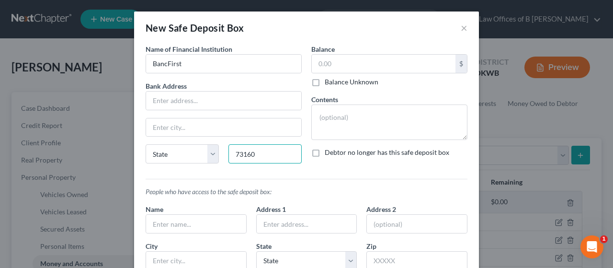
type input "73160"
type input "Oklahoma City"
select select "37"
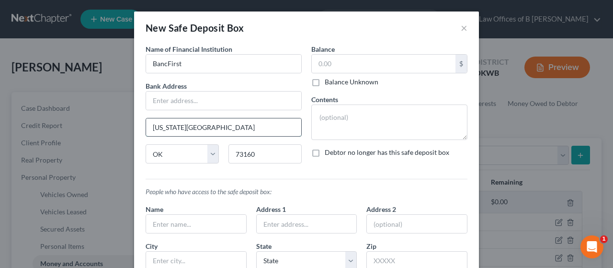
click at [218, 123] on input "Oklahoma City" at bounding box center [223, 127] width 155 height 18
drag, startPoint x: 218, startPoint y: 123, endPoint x: 77, endPoint y: 136, distance: 141.4
click at [77, 136] on div "New Safe Deposit Box × An exemption set must first be selected from the Filing …" at bounding box center [306, 134] width 613 height 268
type input "Moore"
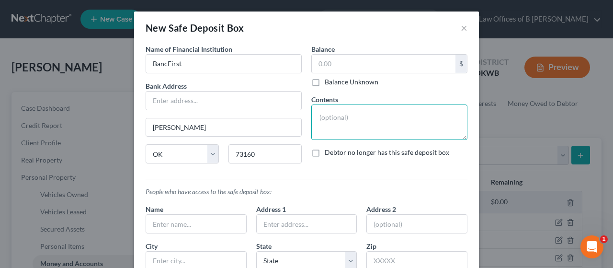
click at [347, 119] on textarea at bounding box center [389, 121] width 156 height 35
type textarea "legal docs, birth certificate, life ins policy"
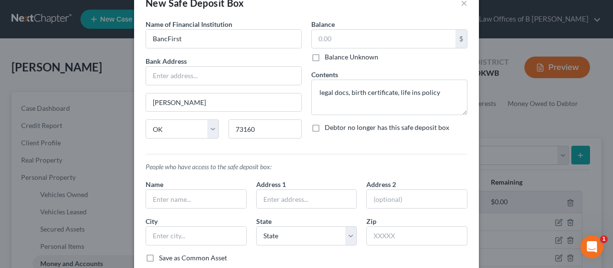
scroll to position [28, 0]
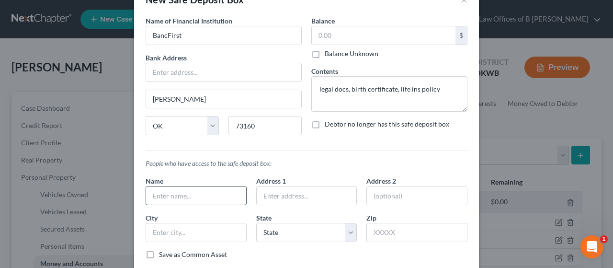
click at [161, 194] on input "text" at bounding box center [196, 195] width 100 height 18
type input "Sue Aker"
click at [262, 193] on input "text" at bounding box center [307, 195] width 100 height 18
type input "14201 Rose Dr"
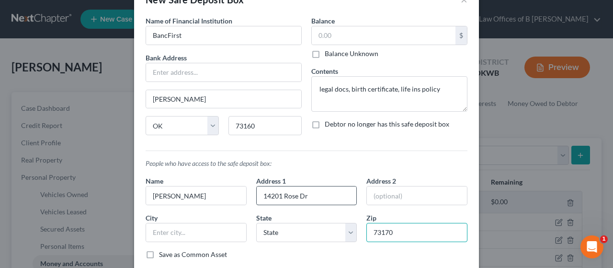
type input "73170"
type input "Oklahoma City"
select select "37"
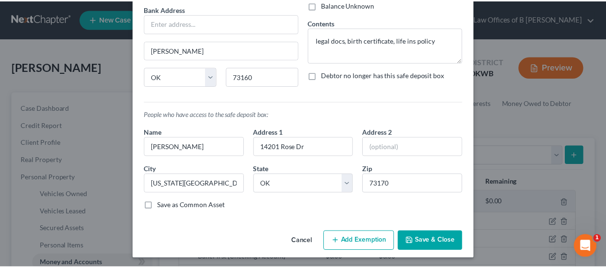
scroll to position [78, 0]
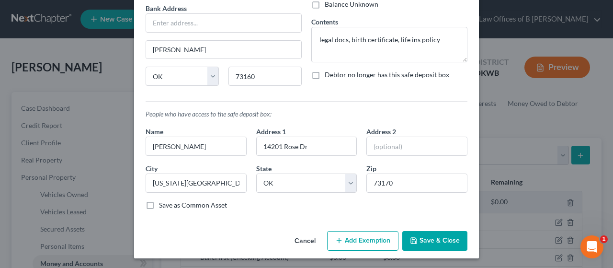
click at [425, 237] on button "Save & Close" at bounding box center [434, 241] width 65 height 20
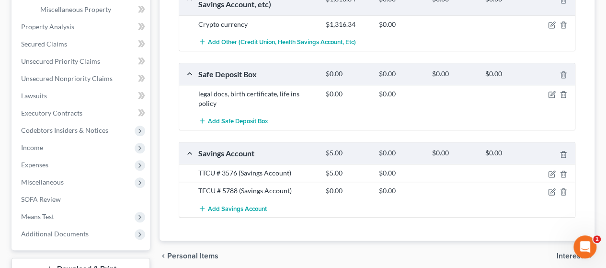
scroll to position [366, 0]
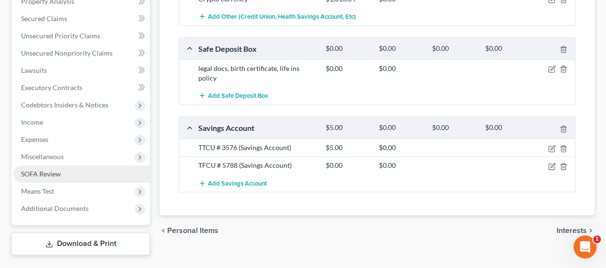
click at [89, 170] on link "SOFA Review" at bounding box center [81, 173] width 137 height 17
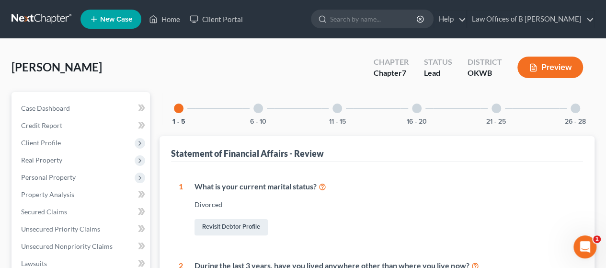
click at [575, 110] on div at bounding box center [576, 108] width 10 height 10
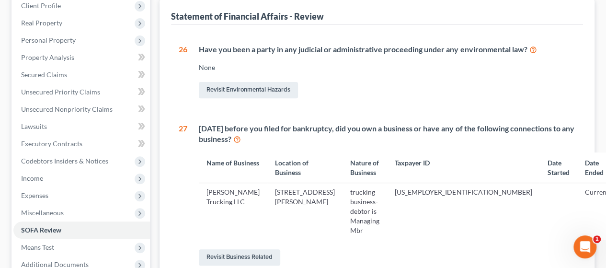
scroll to position [138, 0]
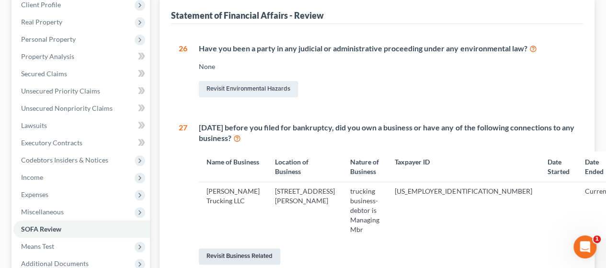
click at [251, 248] on link "Revisit Business Related" at bounding box center [239, 256] width 81 height 16
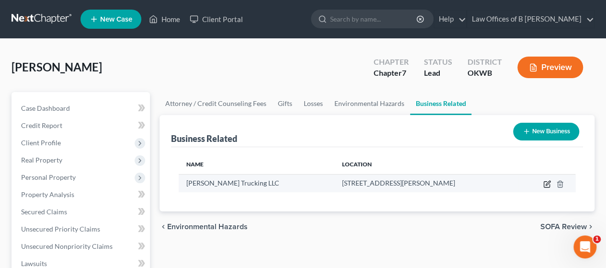
click at [548, 183] on icon "button" at bounding box center [548, 183] width 4 height 4
select select "member"
select select "37"
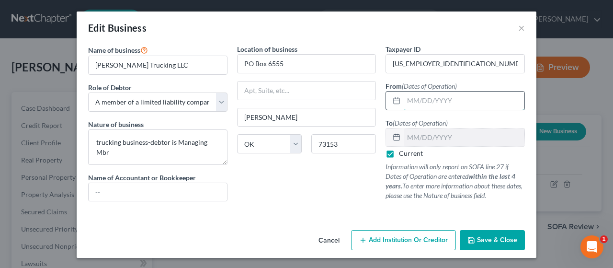
click at [418, 101] on input "text" at bounding box center [464, 101] width 121 height 18
type input "03/02/2020"
click at [399, 157] on label "Current" at bounding box center [411, 154] width 24 height 10
click at [403, 155] on input "Current" at bounding box center [406, 152] width 6 height 6
checkbox input "false"
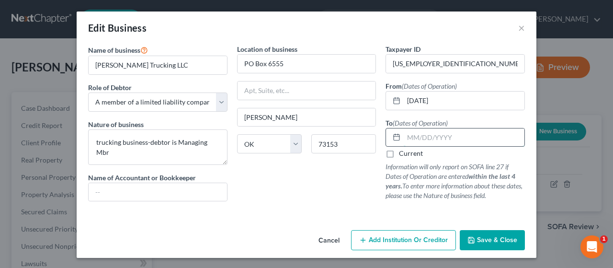
click at [429, 135] on input "text" at bounding box center [464, 137] width 121 height 18
type input "02/28/2024"
click at [475, 240] on icon "button" at bounding box center [472, 240] width 8 height 8
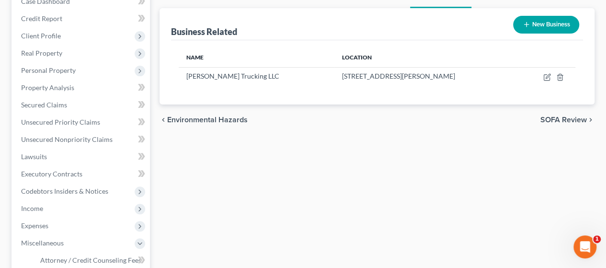
scroll to position [117, 0]
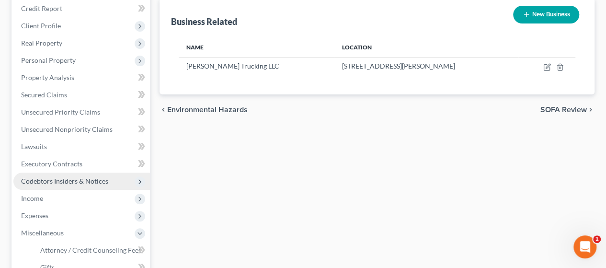
click at [45, 175] on span "Codebtors Insiders & Notices" at bounding box center [81, 180] width 137 height 17
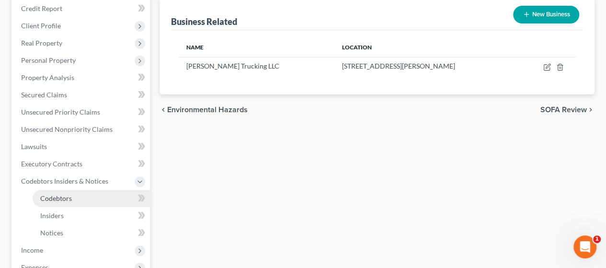
click at [60, 200] on span "Codebtors" at bounding box center [56, 198] width 32 height 8
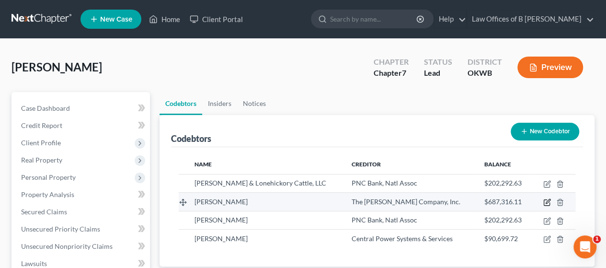
click at [548, 201] on icon "button" at bounding box center [547, 202] width 8 height 8
select select "37"
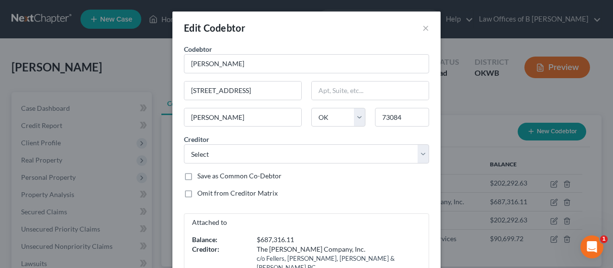
click at [393, 238] on div "Attached to Balance: $687,316.11 Creditor: The Clarence L. Boyd Company, Inc. c…" at bounding box center [306, 249] width 255 height 72
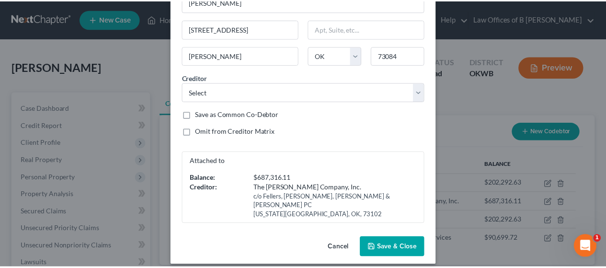
scroll to position [69, 0]
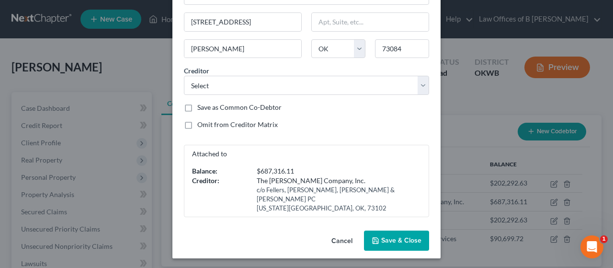
click at [393, 238] on span "Save & Close" at bounding box center [401, 240] width 40 height 8
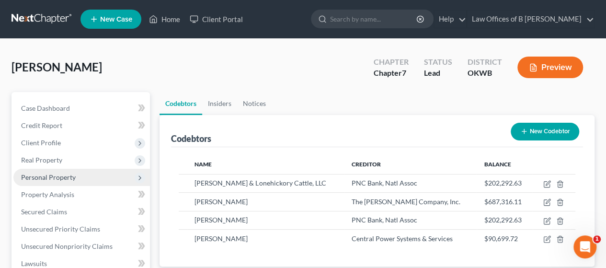
click at [53, 179] on span "Personal Property" at bounding box center [48, 177] width 55 height 8
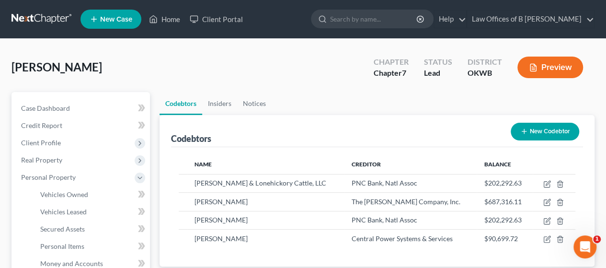
scroll to position [234, 0]
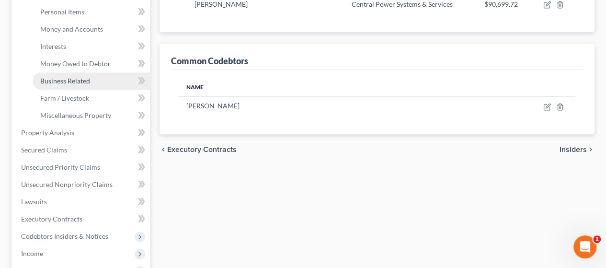
click at [69, 82] on span "Business Related" at bounding box center [65, 81] width 50 height 8
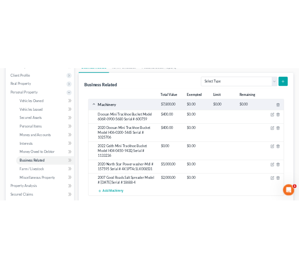
scroll to position [130, 0]
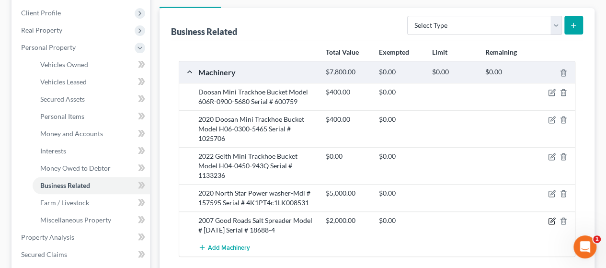
click at [552, 218] on icon "button" at bounding box center [553, 220] width 4 height 4
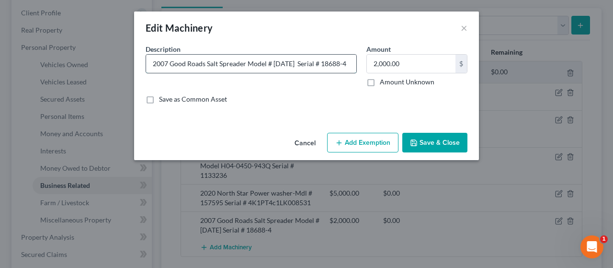
click at [217, 65] on input "2007 Good Roads Salt Spreader Model # [DATE] Serial # 18688-4" at bounding box center [251, 64] width 210 height 18
type input "2007 Good Roads Salt/Sand Spreader Model # 3-10-55 Serial # 18688-4"
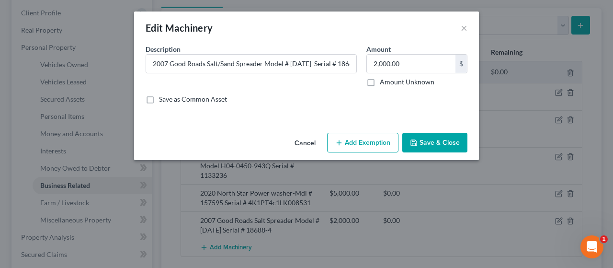
click at [454, 144] on button "Save & Close" at bounding box center [434, 143] width 65 height 20
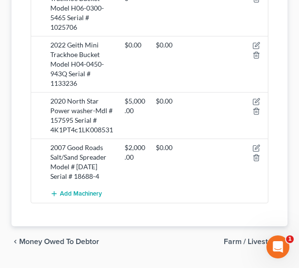
scroll to position [326, 0]
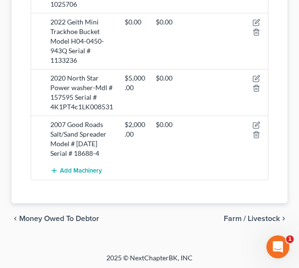
click at [57, 215] on span "Money Owed to Debtor" at bounding box center [59, 219] width 80 height 8
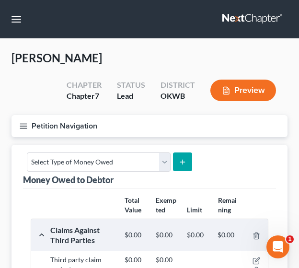
click at [23, 128] on icon "button" at bounding box center [23, 126] width 9 height 9
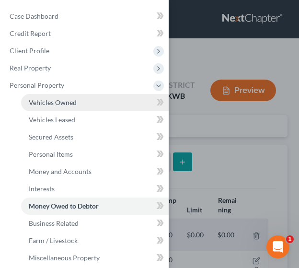
click at [47, 105] on span "Vehicles Owned" at bounding box center [53, 102] width 48 height 8
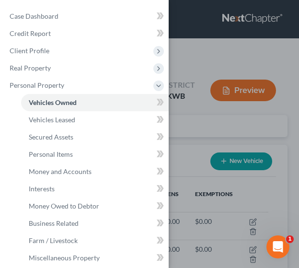
click at [189, 115] on div "Case Dashboard Payments Invoices Payments Payments Credit Report Client Profile" at bounding box center [149, 134] width 299 height 268
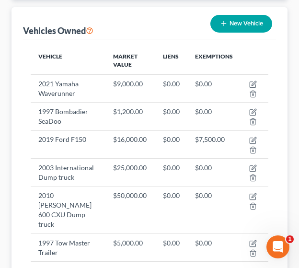
scroll to position [142, 0]
